Goal: Task Accomplishment & Management: Use online tool/utility

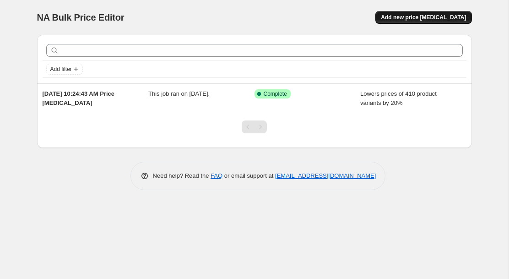
click at [427, 13] on button "Add new price [MEDICAL_DATA]" at bounding box center [423, 17] width 96 height 13
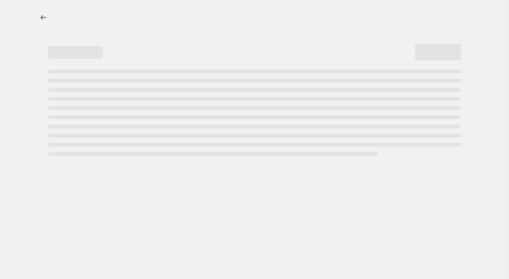
select select "percentage"
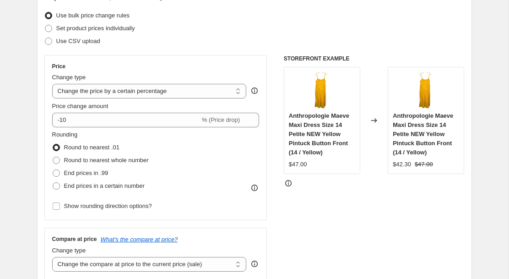
scroll to position [120, 0]
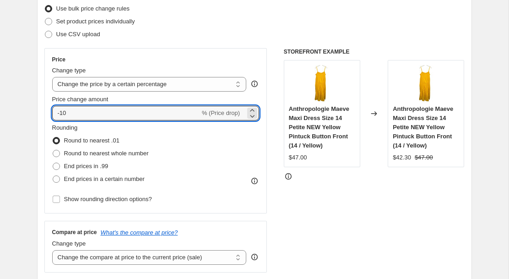
drag, startPoint x: 80, startPoint y: 114, endPoint x: 38, endPoint y: 114, distance: 41.6
click at [38, 114] on div "Step 2. Select how the prices should change Use bulk price change rules Set pro…" at bounding box center [254, 138] width 435 height 321
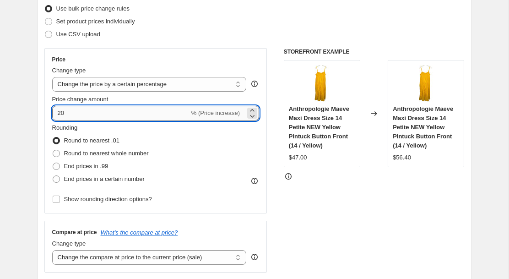
click at [58, 114] on input "20" at bounding box center [120, 113] width 137 height 15
type input "-20"
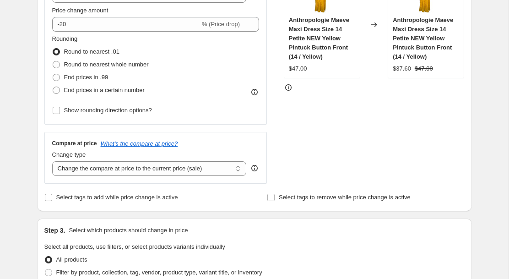
scroll to position [210, 0]
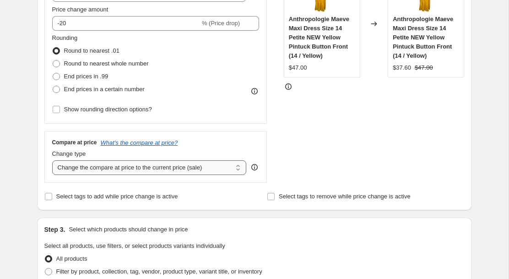
click at [115, 171] on select "Change the compare at price to the current price (sale) Change the compare at p…" at bounding box center [149, 167] width 194 height 15
select select "remove"
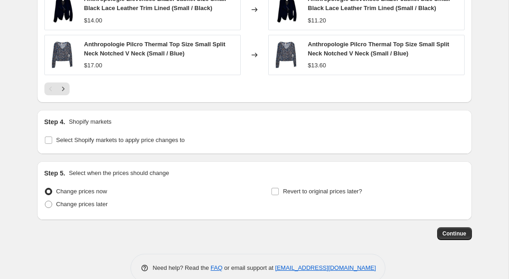
scroll to position [702, 0]
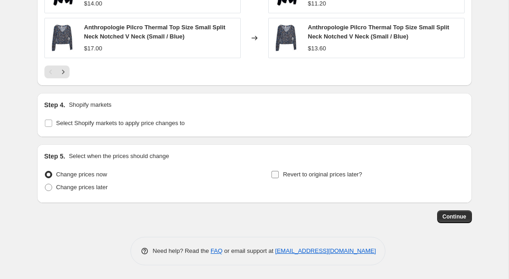
click at [275, 175] on input "Revert to original prices later?" at bounding box center [274, 174] width 7 height 7
checkbox input "true"
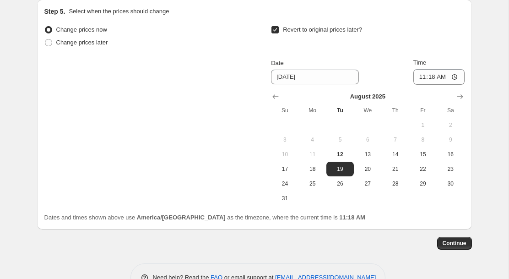
scroll to position [848, 0]
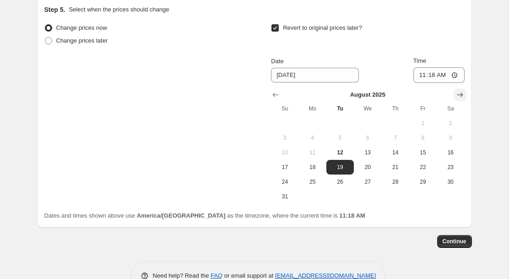
click at [462, 95] on icon "Show next month, September 2025" at bounding box center [460, 94] width 6 height 5
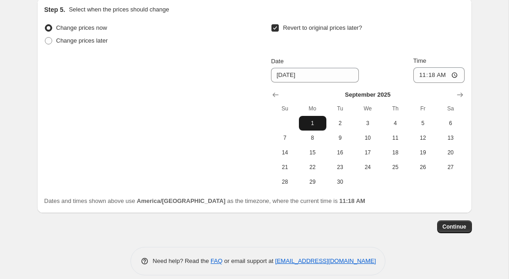
click at [315, 123] on span "1" at bounding box center [312, 122] width 20 height 7
type input "[DATE]"
click at [462, 225] on span "Continue" at bounding box center [454, 226] width 24 height 7
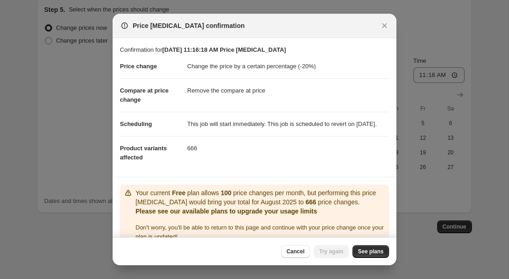
scroll to position [24, 0]
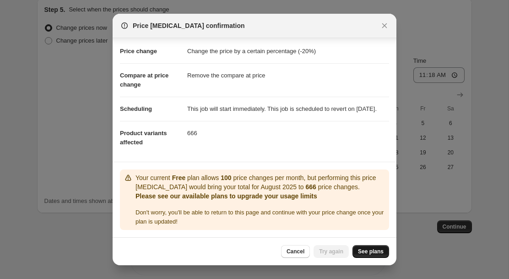
click at [372, 251] on span "See plans" at bounding box center [371, 251] width 26 height 7
click at [384, 22] on icon "Close" at bounding box center [384, 25] width 9 height 9
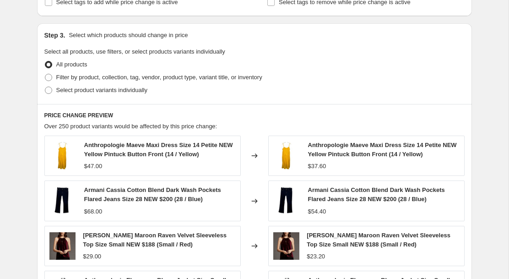
scroll to position [400, 0]
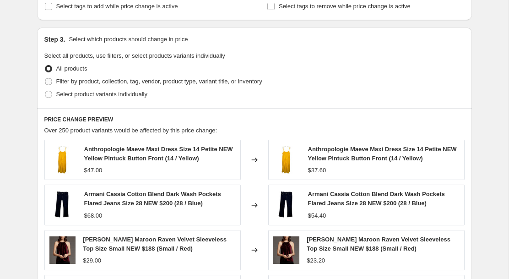
click at [48, 80] on span at bounding box center [48, 81] width 7 height 7
click at [45, 78] on input "Filter by product, collection, tag, vendor, product type, variant title, or inv…" at bounding box center [45, 78] width 0 height 0
radio input "true"
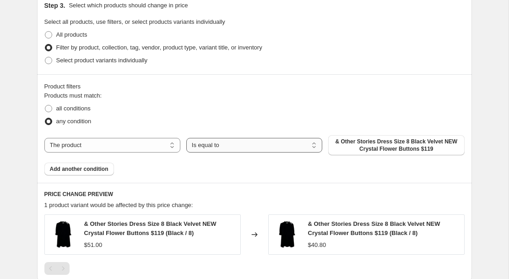
scroll to position [443, 0]
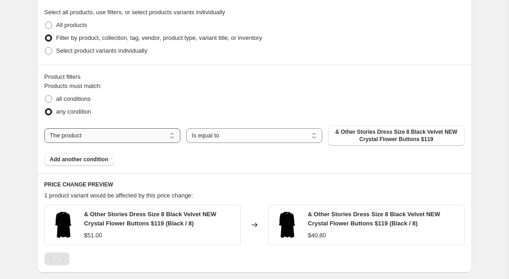
click at [155, 134] on select "The product The product's collection The product's tag The product's vendor The…" at bounding box center [112, 135] width 136 height 15
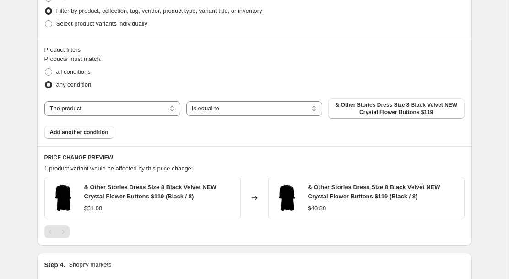
scroll to position [472, 0]
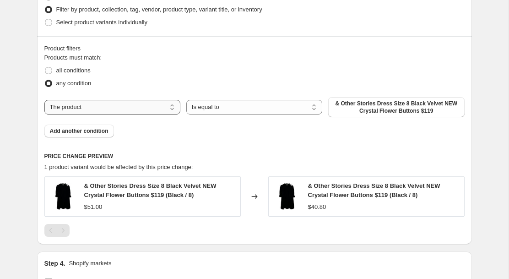
click at [138, 110] on select "The product The product's collection The product's tag The product's vendor The…" at bounding box center [112, 107] width 136 height 15
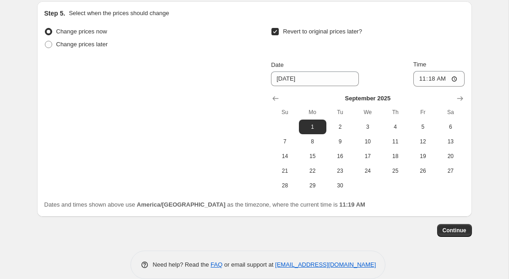
scroll to position [778, 0]
